Goal: Task Accomplishment & Management: Manage account settings

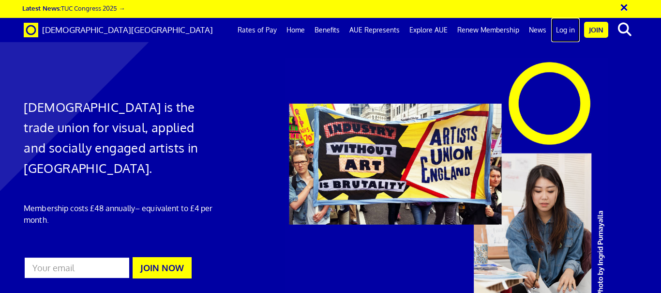
click at [561, 28] on link "Log in" at bounding box center [565, 30] width 29 height 24
click at [490, 29] on link "Renew Membership" at bounding box center [489, 30] width 72 height 24
click at [485, 31] on link "Renew Membership" at bounding box center [489, 30] width 72 height 24
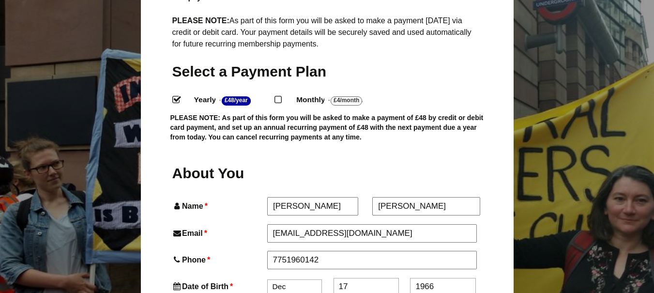
scroll to position [145, 0]
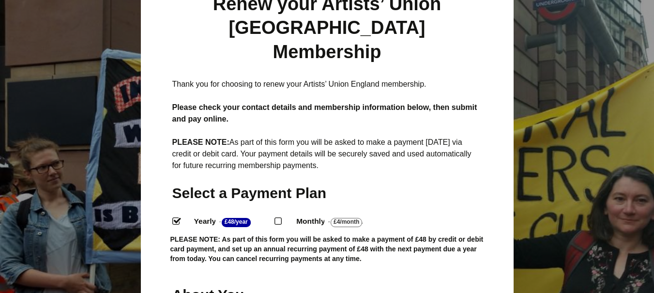
click at [174, 217] on input "Yearly - £48/Year ." at bounding box center [175, 220] width 6 height 6
click at [177, 217] on input "Yearly - £48/Year ." at bounding box center [175, 220] width 6 height 6
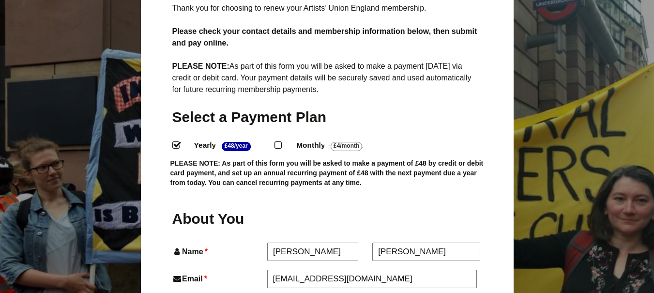
scroll to position [72, 0]
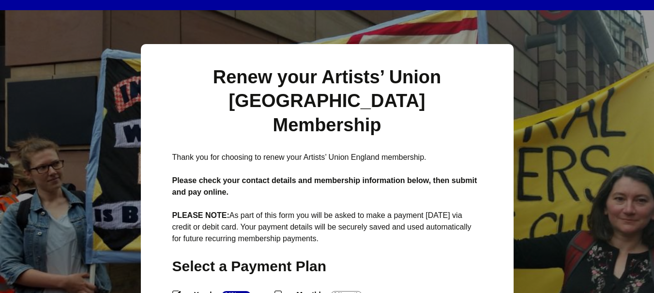
click at [174, 291] on input "Yearly - £48/Year ." at bounding box center [175, 294] width 6 height 6
click at [175, 291] on input "Yearly - £48/Year ." at bounding box center [175, 294] width 6 height 6
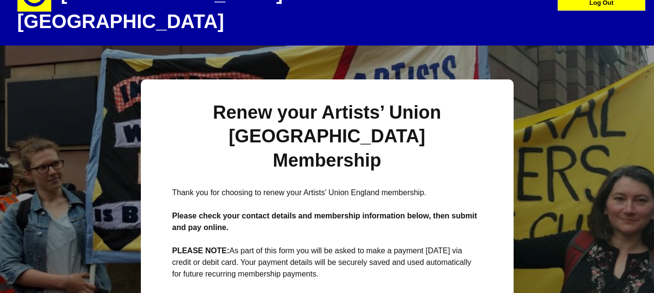
scroll to position [0, 0]
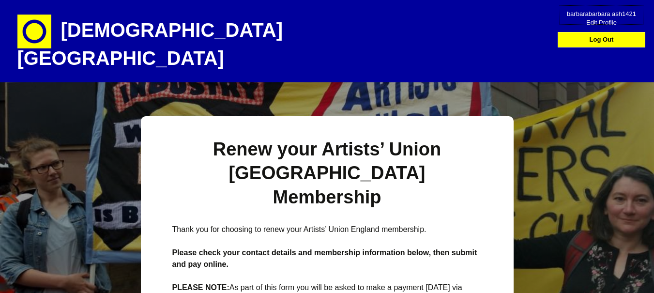
click at [601, 23] on span "Edit Profile" at bounding box center [601, 19] width 69 height 9
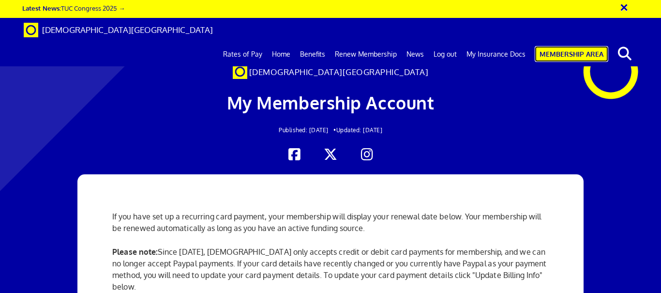
click at [562, 46] on link "Membership Area" at bounding box center [572, 54] width 74 height 16
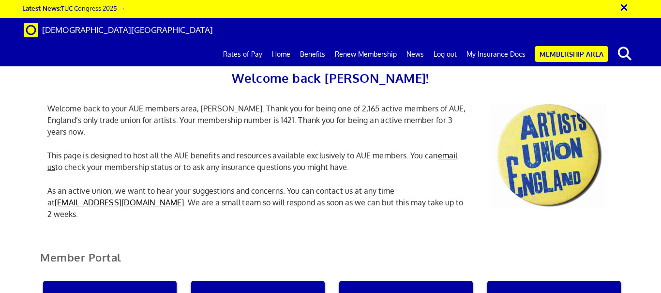
scroll to position [194, 0]
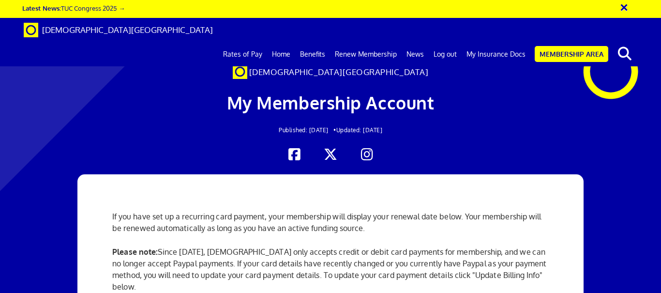
scroll to position [291, 0]
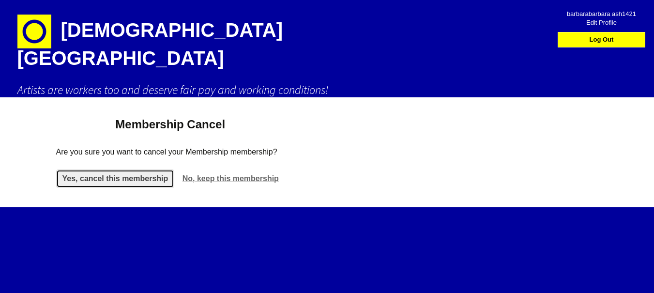
click at [121, 169] on link "Yes, cancel this membership" at bounding box center [115, 178] width 119 height 18
